Goal: Information Seeking & Learning: Learn about a topic

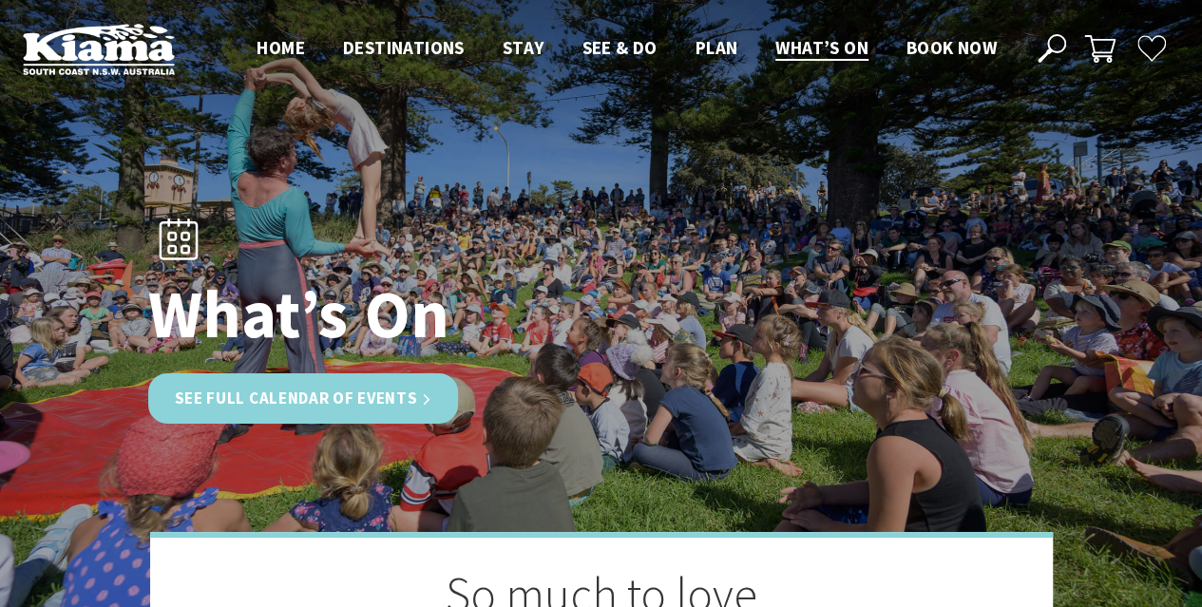
click at [274, 397] on link "See Full Calendar of Events" at bounding box center [303, 398] width 311 height 50
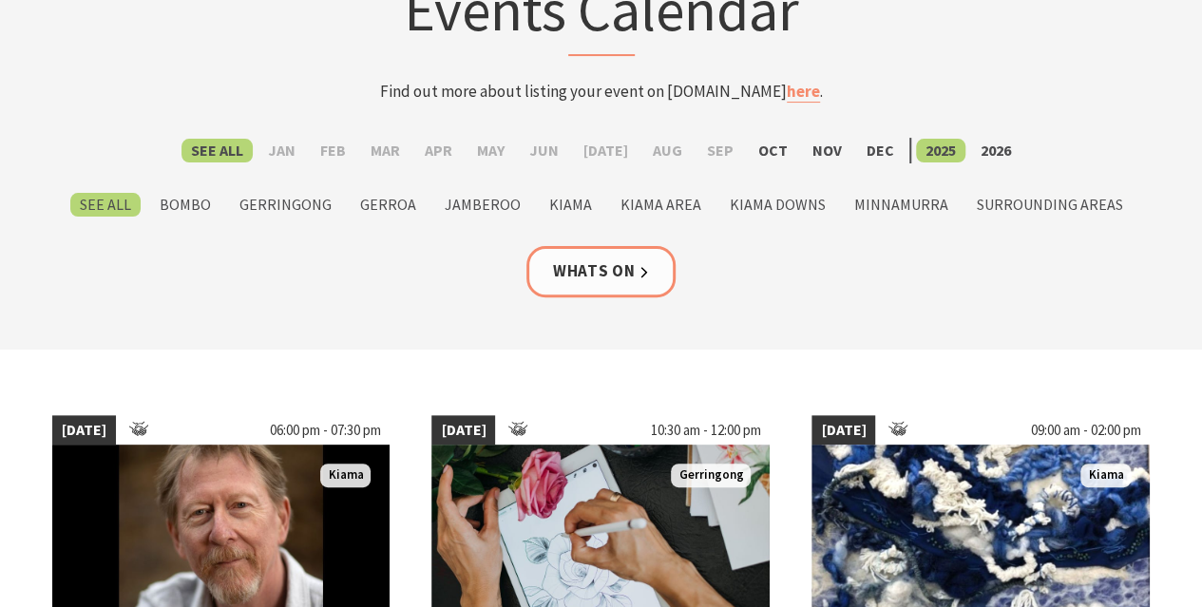
scroll to position [190, 0]
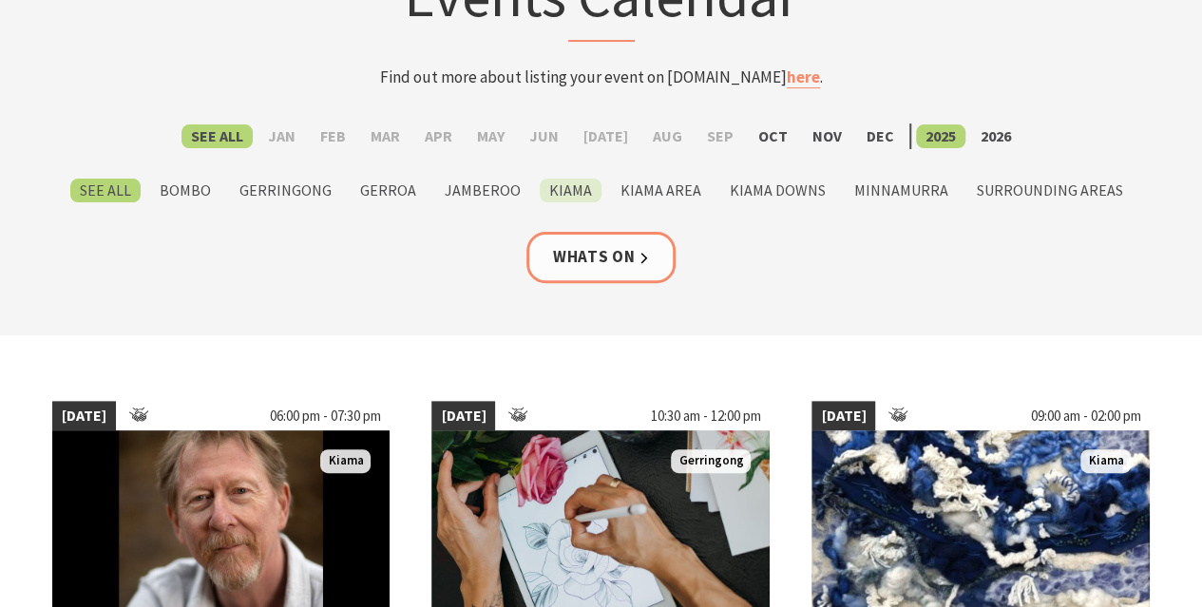
click at [566, 187] on label "Kiama" at bounding box center [571, 191] width 62 height 24
click at [0, 0] on input "Kiama" at bounding box center [0, 0] width 0 height 0
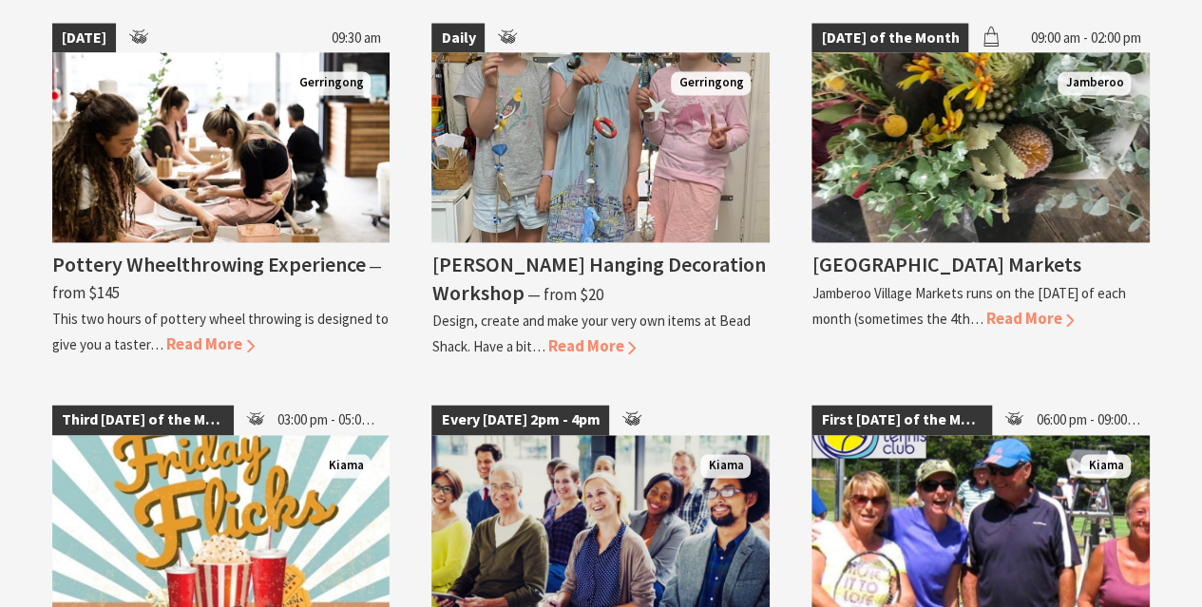
scroll to position [1330, 0]
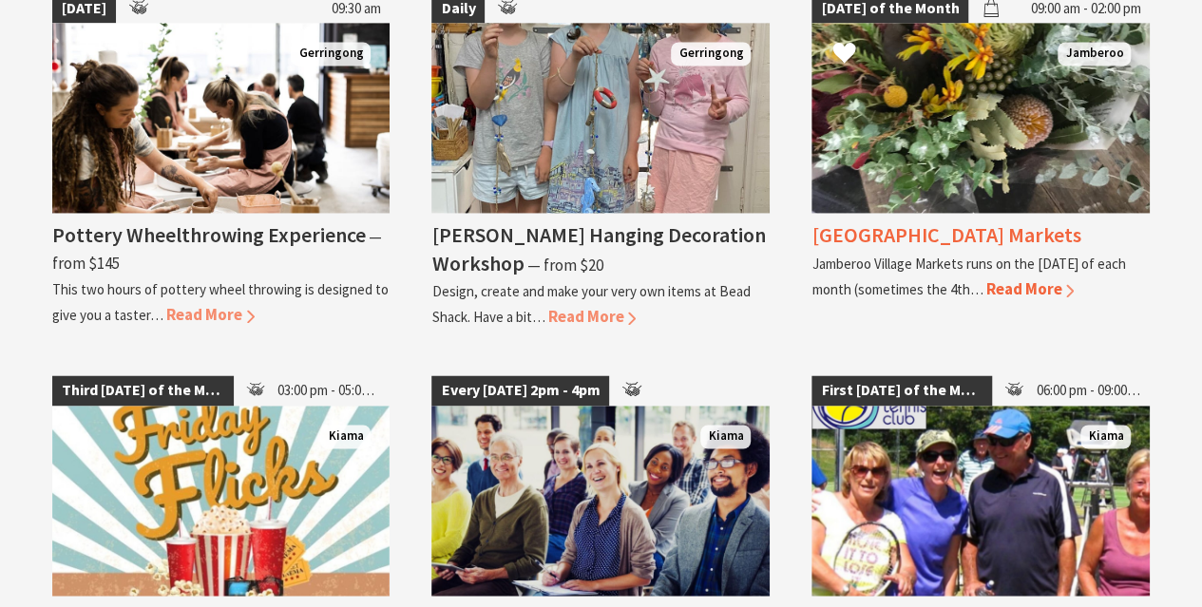
click at [1064, 290] on span "Read More" at bounding box center [1029, 288] width 88 height 21
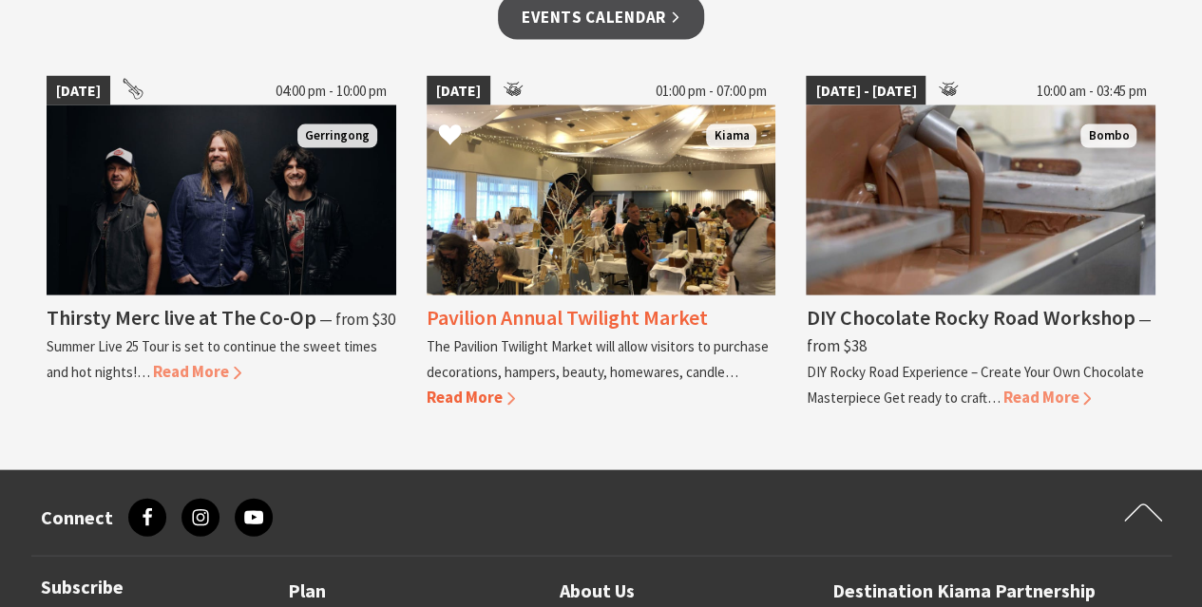
scroll to position [1710, 0]
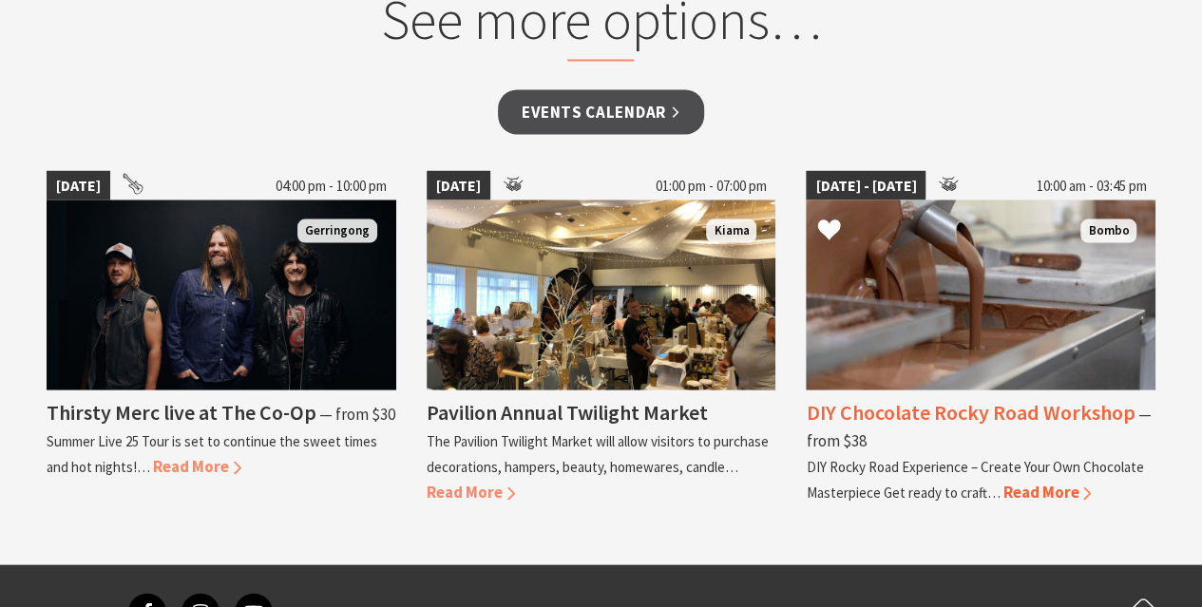
click at [969, 398] on h4 "DIY Chocolate Rocky Road Workshop" at bounding box center [970, 411] width 329 height 27
